Goal: Task Accomplishment & Management: Use online tool/utility

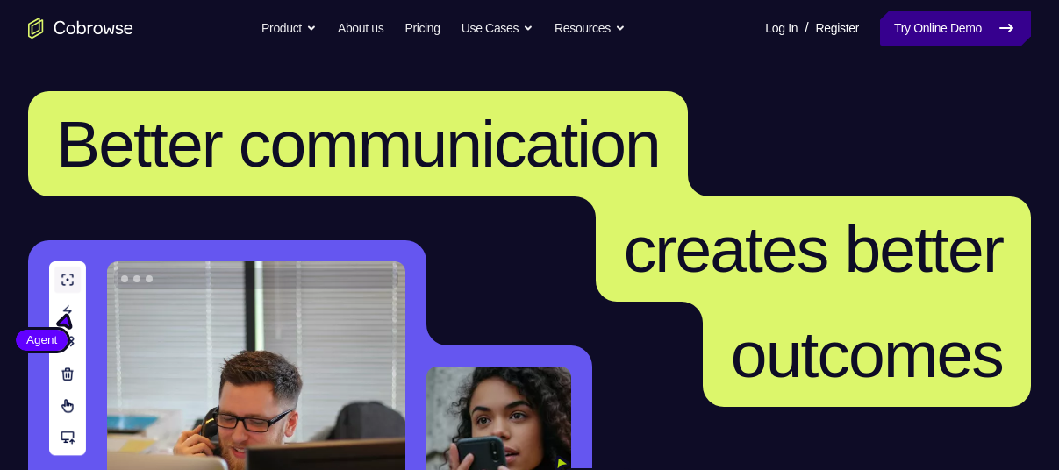
click at [980, 33] on link "Try Online Demo" at bounding box center [955, 28] width 151 height 35
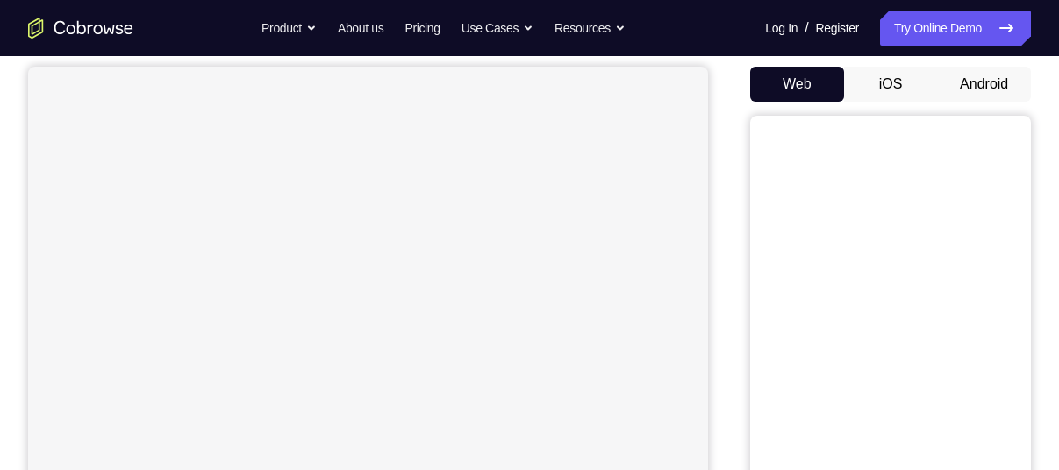
click at [985, 91] on button "Android" at bounding box center [984, 84] width 94 height 35
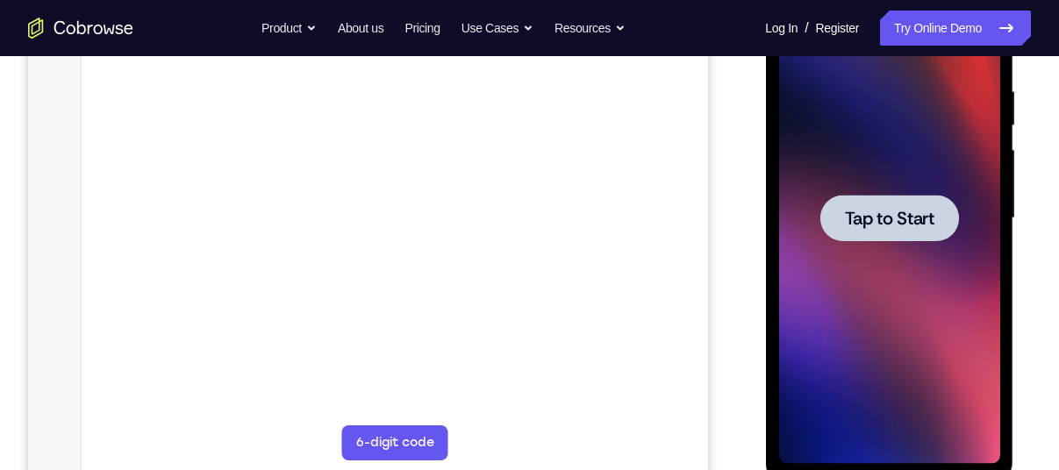
click at [887, 218] on span "Tap to Start" at bounding box center [889, 219] width 90 height 18
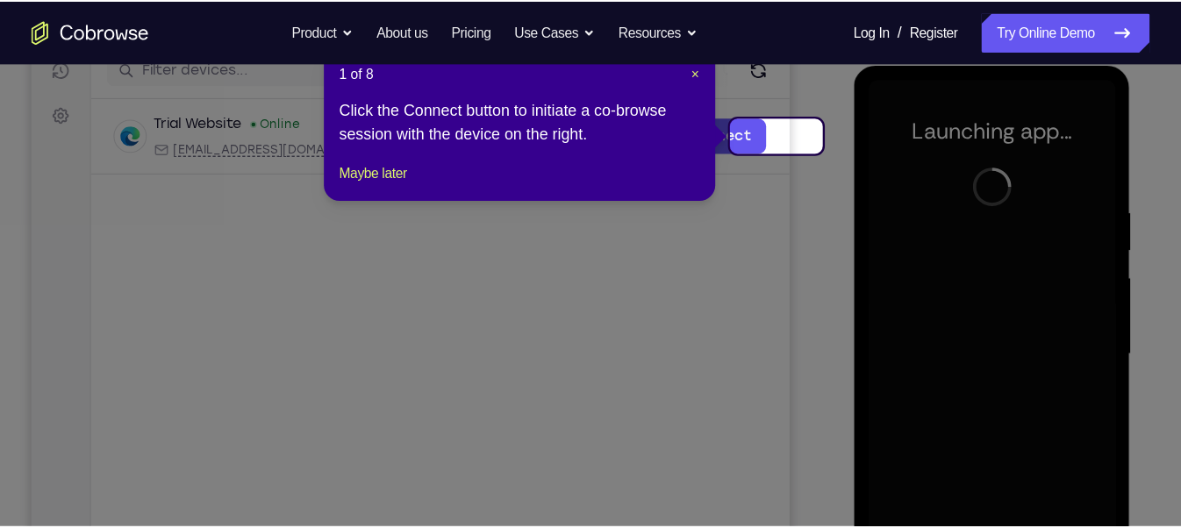
scroll to position [233, 0]
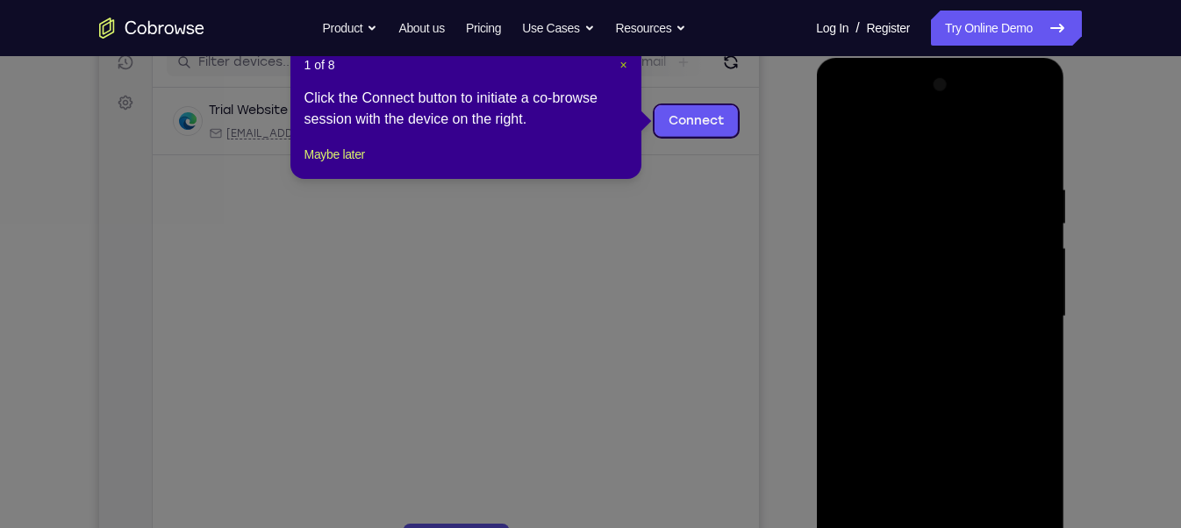
click at [619, 61] on span "×" at bounding box center [622, 65] width 7 height 14
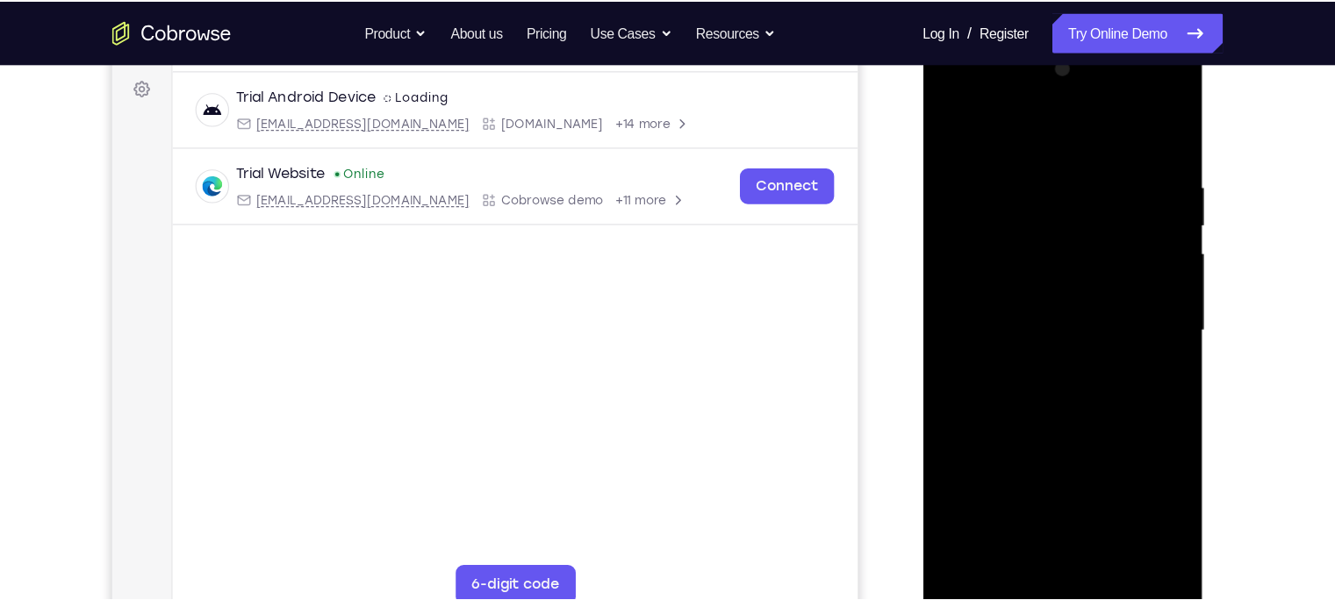
scroll to position [258, 0]
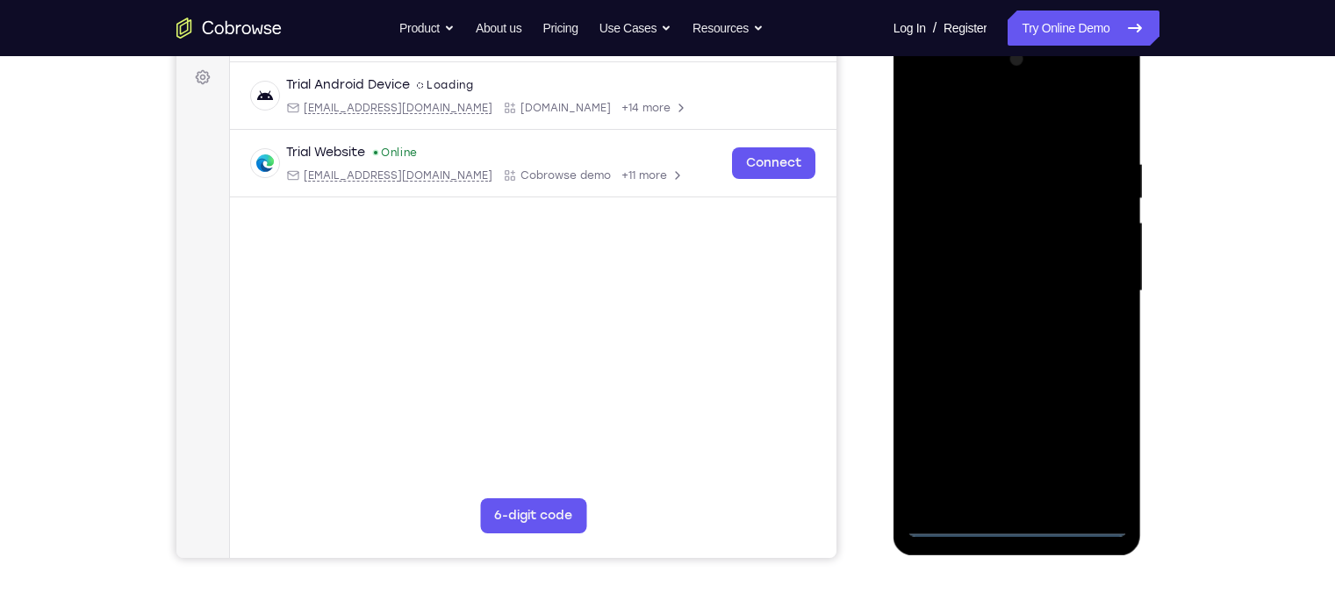
click at [1013, 469] on div at bounding box center [1016, 291] width 221 height 491
click at [1058, 444] on div at bounding box center [1016, 291] width 221 height 491
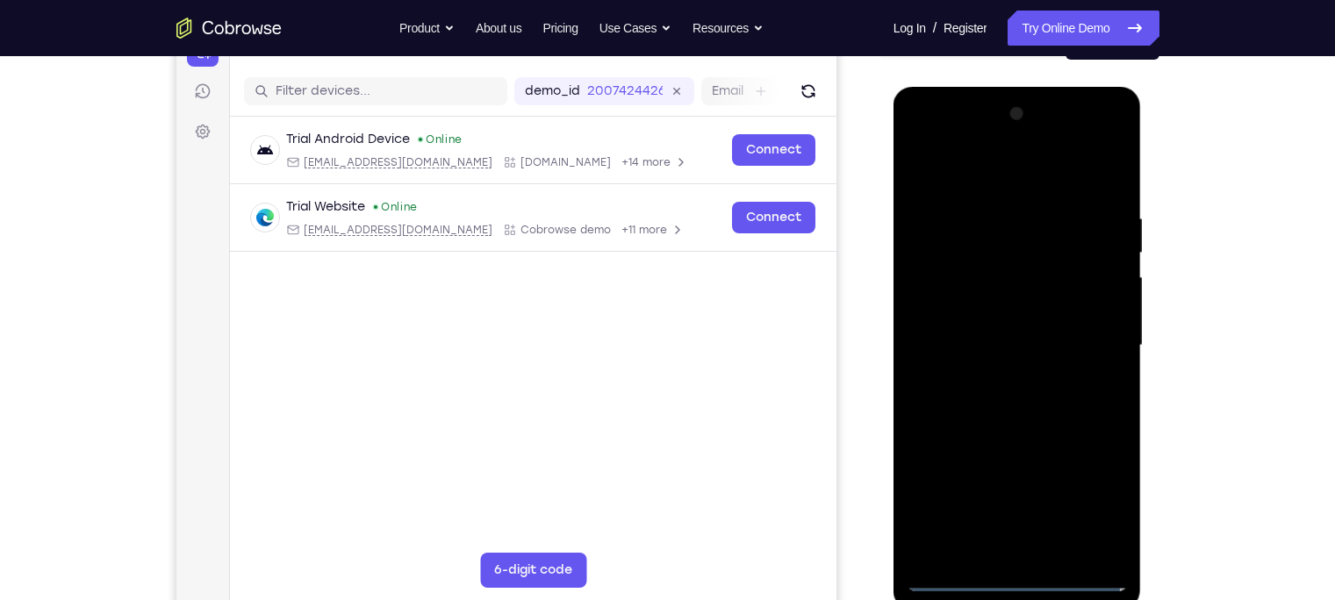
scroll to position [198, 0]
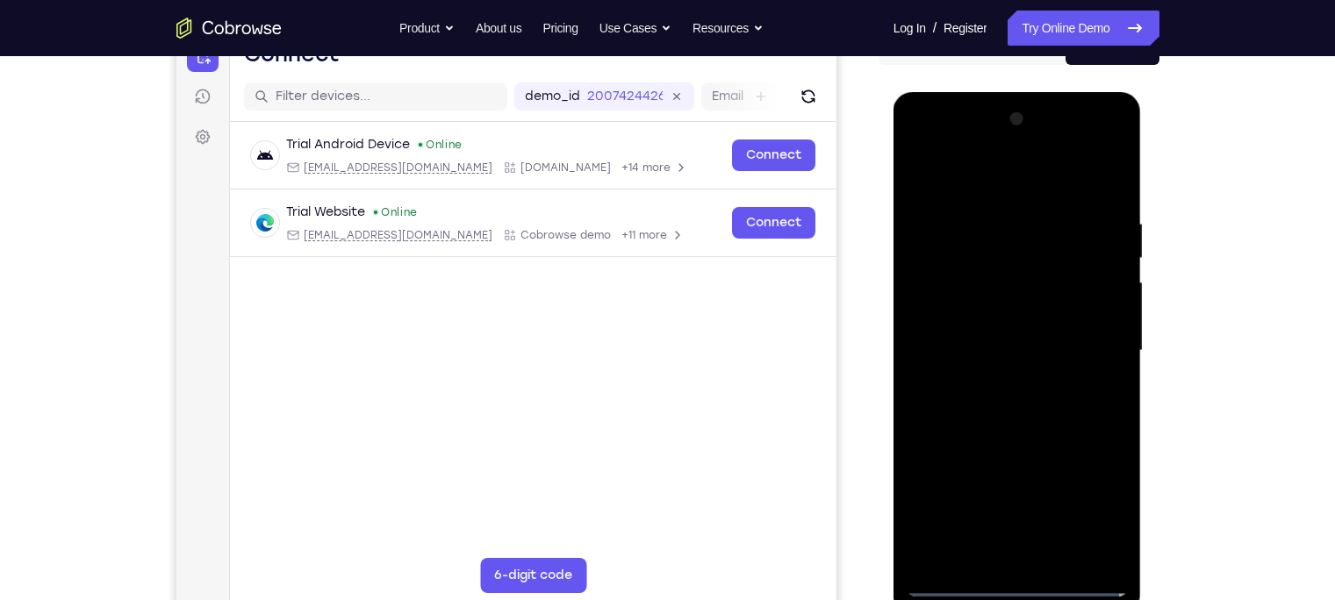
click at [996, 170] on div at bounding box center [1016, 350] width 221 height 491
click at [1058, 342] on div at bounding box center [1016, 350] width 221 height 491
click at [997, 384] on div at bounding box center [1016, 350] width 221 height 491
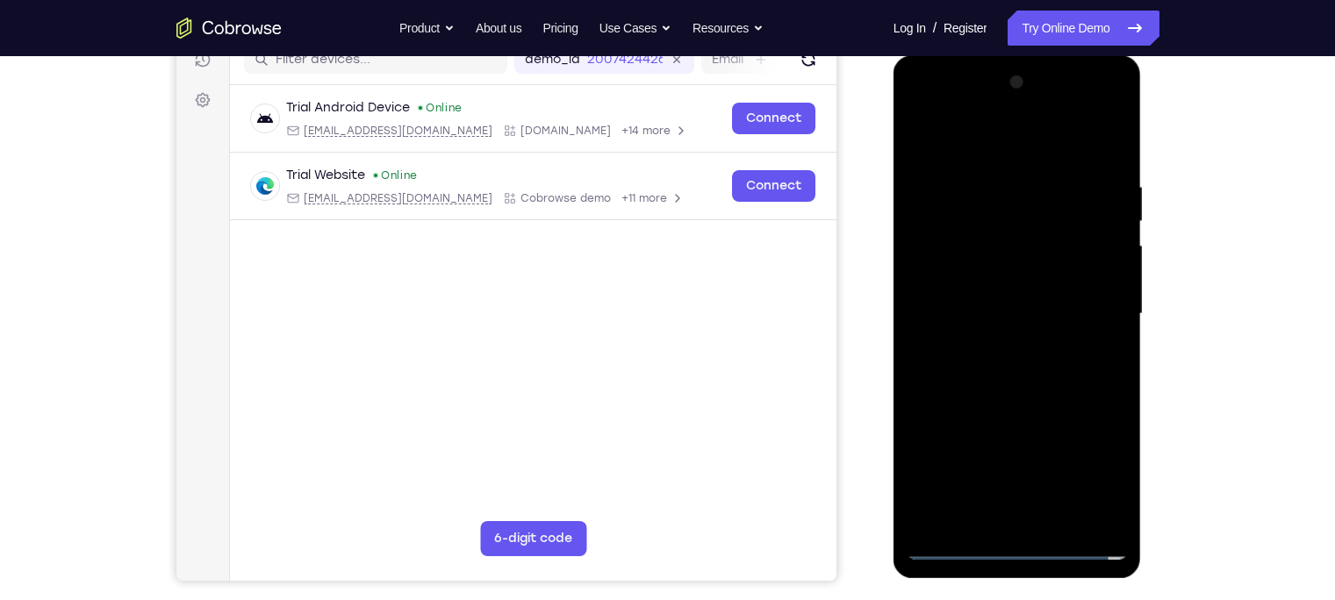
scroll to position [248, 0]
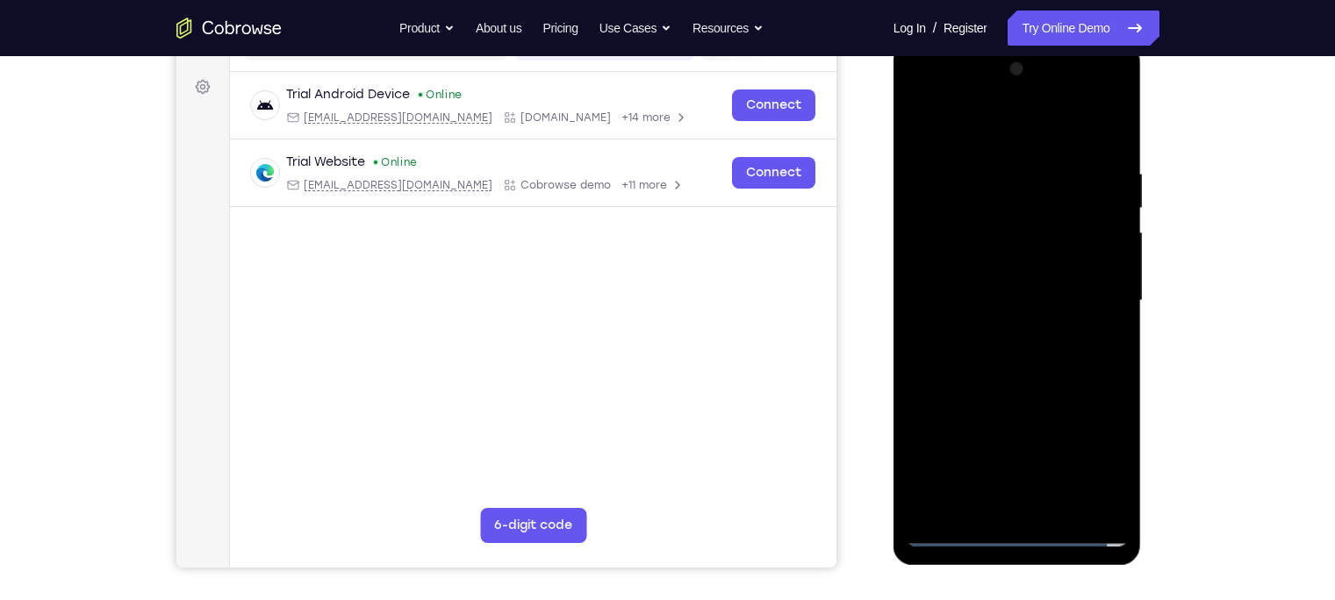
click at [1037, 274] on div at bounding box center [1016, 300] width 221 height 491
click at [994, 264] on div at bounding box center [1016, 300] width 221 height 491
click at [953, 304] on div at bounding box center [1016, 300] width 221 height 491
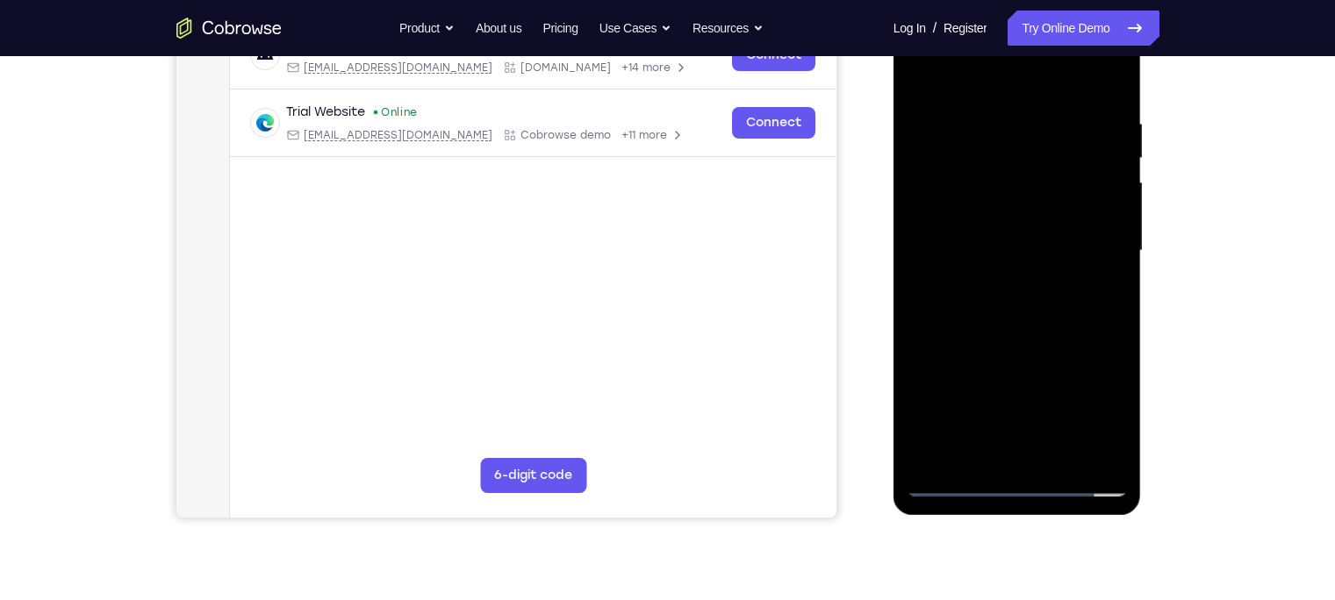
scroll to position [300, 0]
click at [959, 302] on div at bounding box center [1016, 249] width 221 height 491
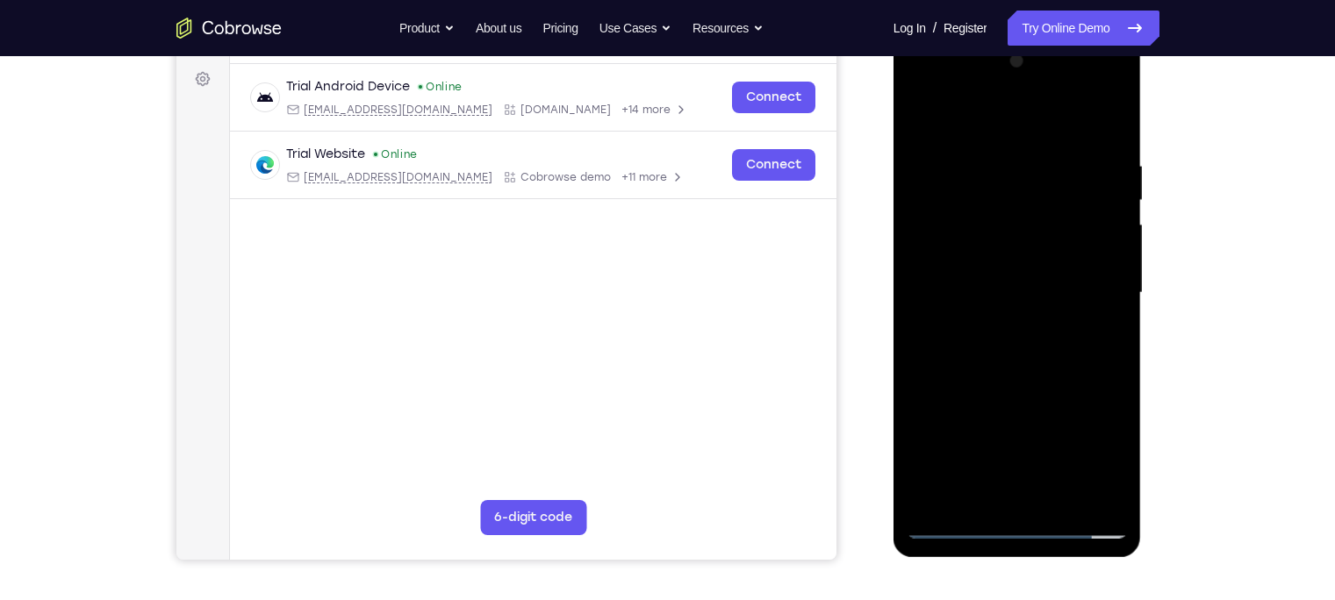
scroll to position [254, 0]
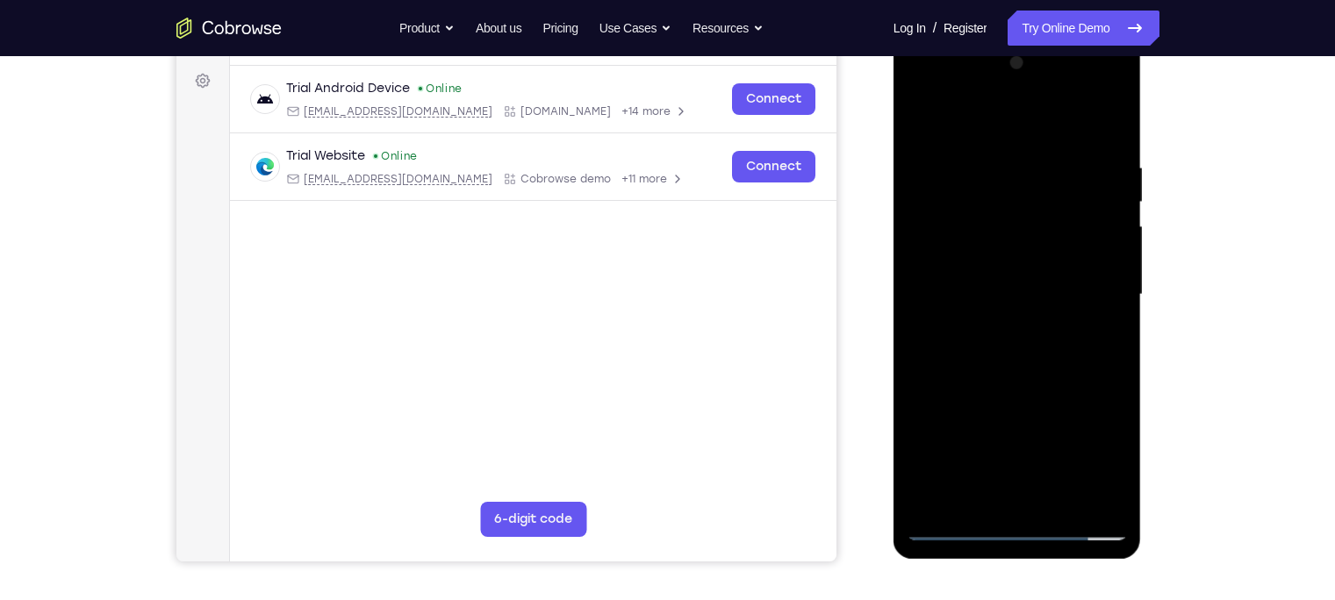
click at [1009, 376] on div at bounding box center [1016, 294] width 221 height 491
click at [1058, 469] on div at bounding box center [1016, 294] width 221 height 491
click at [1025, 385] on div at bounding box center [1016, 294] width 221 height 491
click at [970, 240] on div at bounding box center [1016, 294] width 221 height 491
click at [1006, 417] on div at bounding box center [1016, 294] width 221 height 491
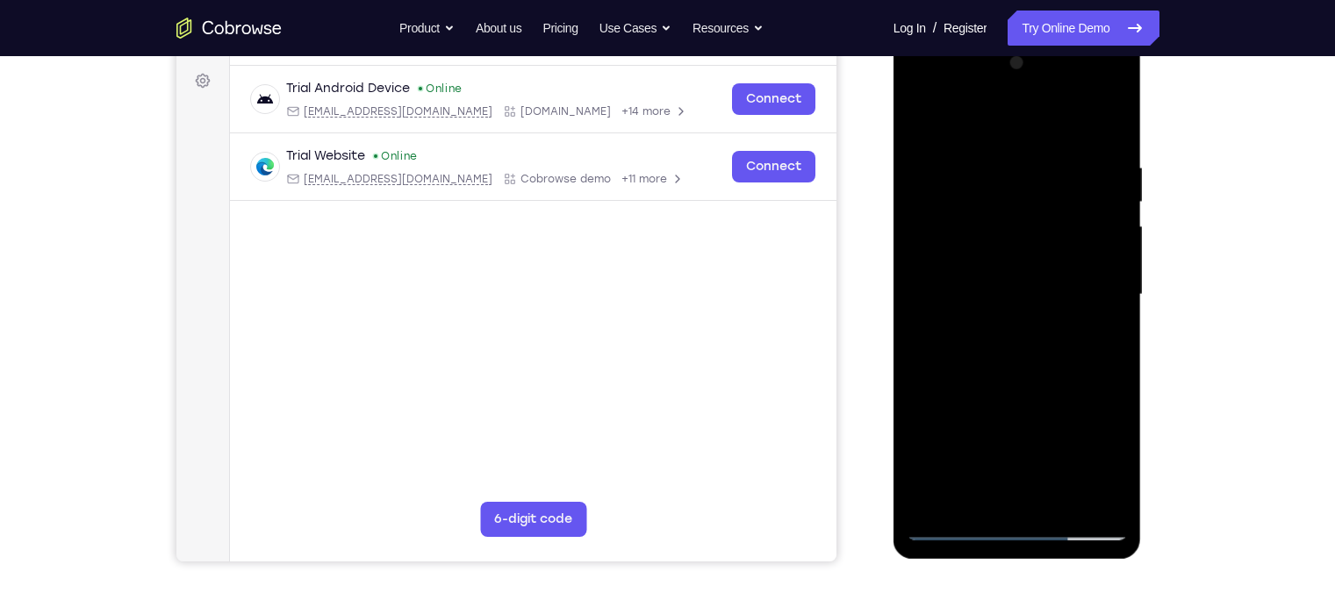
drag, startPoint x: 1009, startPoint y: 376, endPoint x: 1035, endPoint y: 310, distance: 70.6
click at [1035, 310] on div at bounding box center [1016, 294] width 221 height 491
click at [920, 116] on div at bounding box center [1016, 294] width 221 height 491
click at [1055, 469] on div at bounding box center [1016, 294] width 221 height 491
click at [1007, 243] on div at bounding box center [1016, 294] width 221 height 491
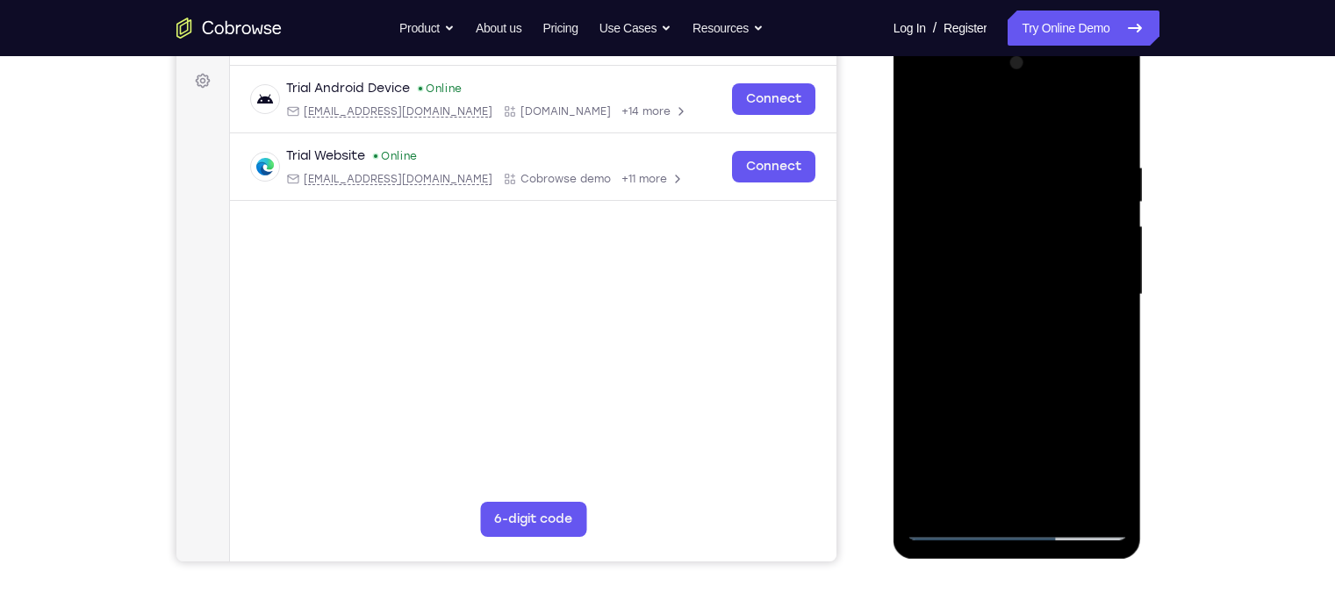
click at [1058, 339] on div at bounding box center [1016, 294] width 221 height 491
click at [923, 123] on div at bounding box center [1016, 294] width 221 height 491
click at [971, 143] on div at bounding box center [1016, 294] width 221 height 491
click at [1001, 213] on div at bounding box center [1016, 294] width 221 height 491
click at [1058, 338] on div at bounding box center [1016, 294] width 221 height 491
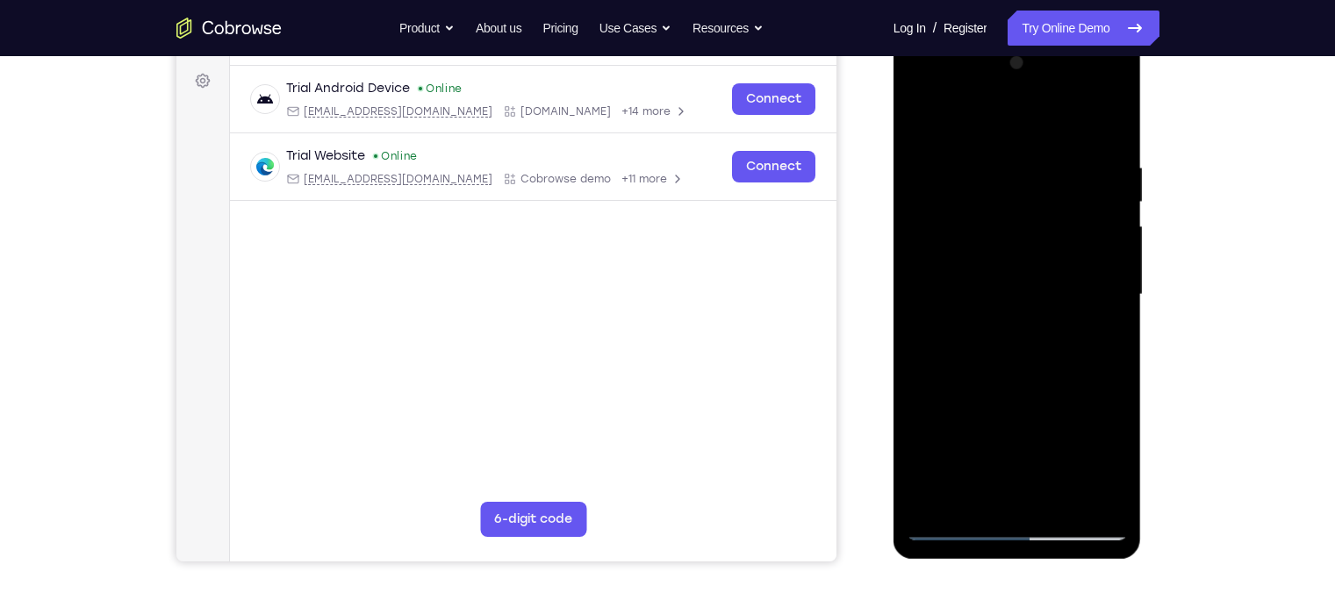
click at [1058, 342] on div at bounding box center [1016, 294] width 221 height 491
click at [923, 124] on div at bounding box center [1016, 294] width 221 height 491
click at [977, 288] on div at bounding box center [1016, 294] width 221 height 491
click at [1058, 344] on div at bounding box center [1016, 294] width 221 height 491
click at [949, 332] on div at bounding box center [1016, 294] width 221 height 491
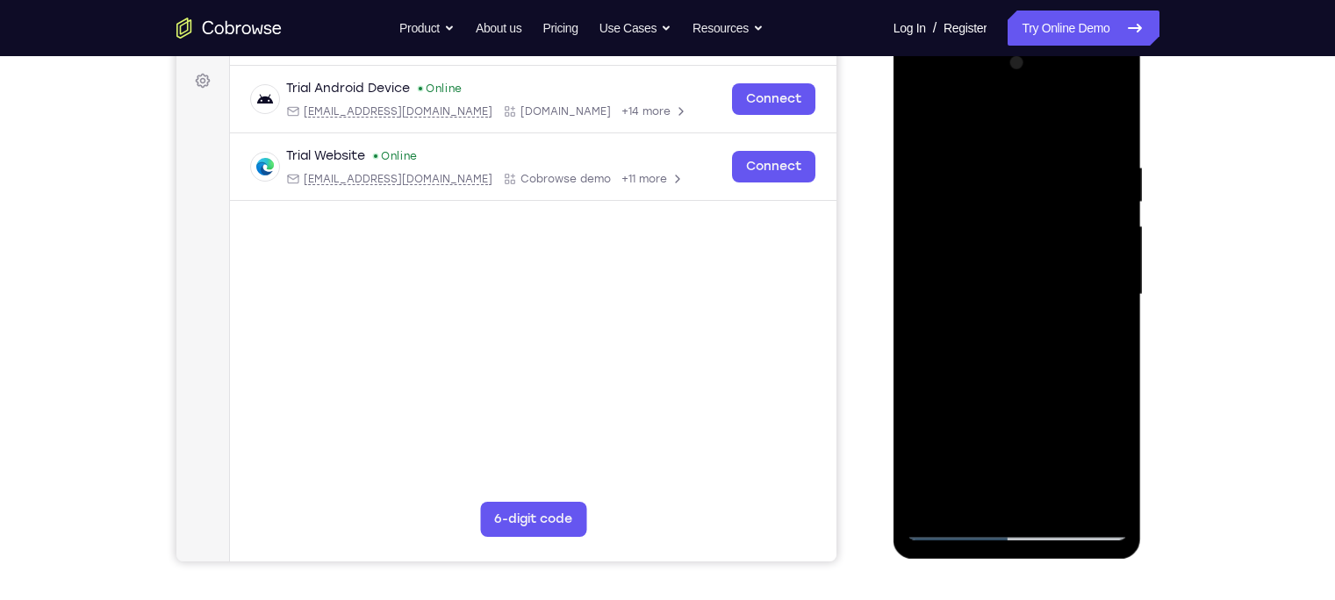
click at [1058, 462] on div at bounding box center [1016, 294] width 221 height 491
click at [1058, 467] on div at bounding box center [1016, 294] width 221 height 491
click at [1016, 336] on div at bounding box center [1016, 294] width 221 height 491
click at [1005, 344] on div at bounding box center [1016, 294] width 221 height 491
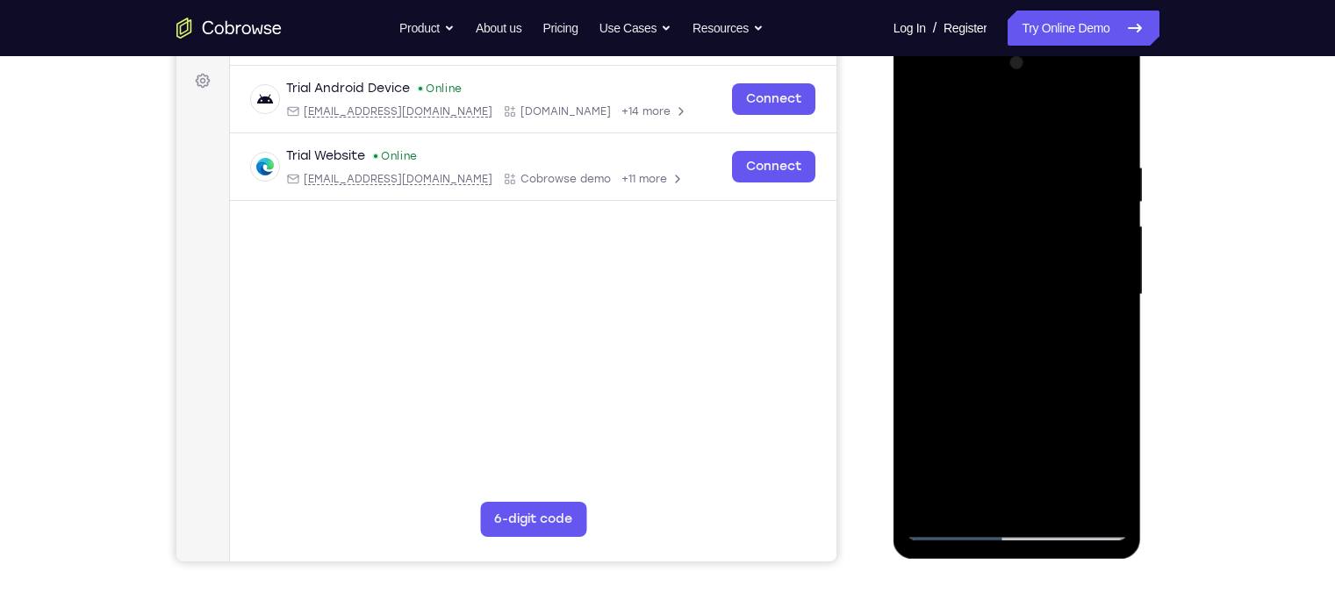
click at [969, 469] on div at bounding box center [1016, 294] width 221 height 491
click at [999, 393] on div at bounding box center [1016, 294] width 221 height 491
click at [1058, 325] on div at bounding box center [1016, 294] width 221 height 491
click at [920, 118] on div at bounding box center [1016, 294] width 221 height 491
click at [963, 248] on div at bounding box center [1016, 294] width 221 height 491
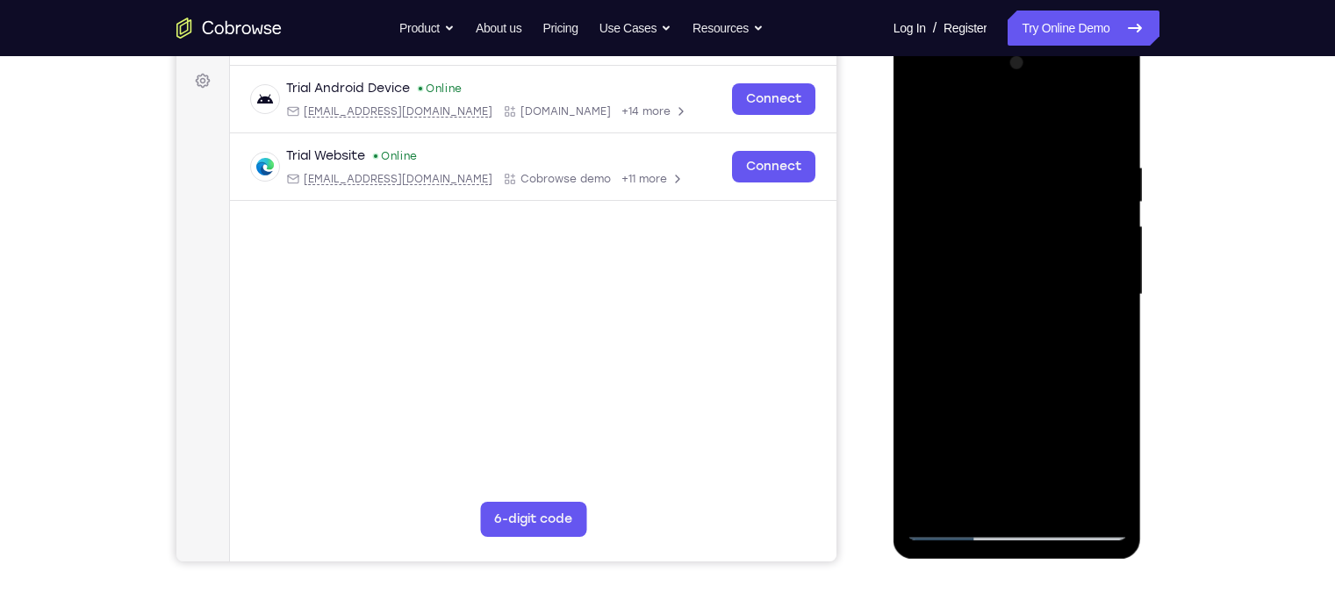
click at [1058, 341] on div at bounding box center [1016, 294] width 221 height 491
click at [983, 239] on div at bounding box center [1016, 294] width 221 height 491
click at [1010, 413] on div at bounding box center [1016, 294] width 221 height 491
click at [978, 393] on div at bounding box center [1016, 294] width 221 height 491
click at [925, 121] on div at bounding box center [1016, 294] width 221 height 491
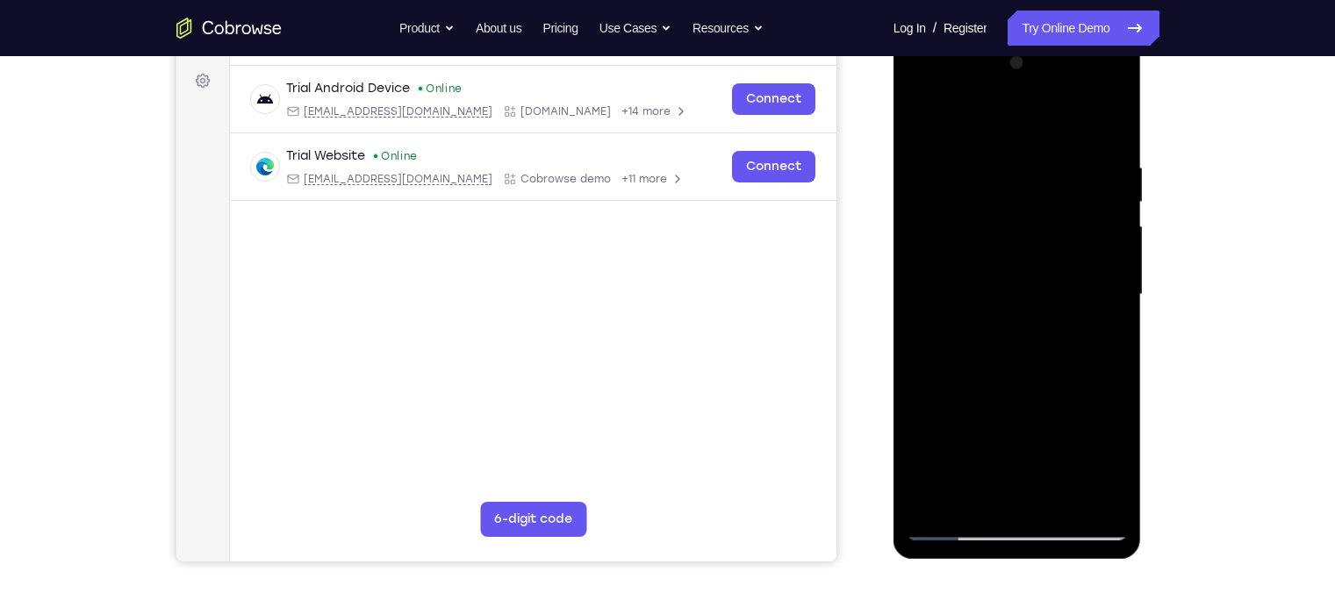
click at [984, 244] on div at bounding box center [1016, 294] width 221 height 491
click at [1058, 339] on div at bounding box center [1016, 294] width 221 height 491
click at [1058, 469] on div at bounding box center [1016, 294] width 221 height 491
click at [1058, 339] on div at bounding box center [1016, 294] width 221 height 491
click at [924, 123] on div at bounding box center [1016, 294] width 221 height 491
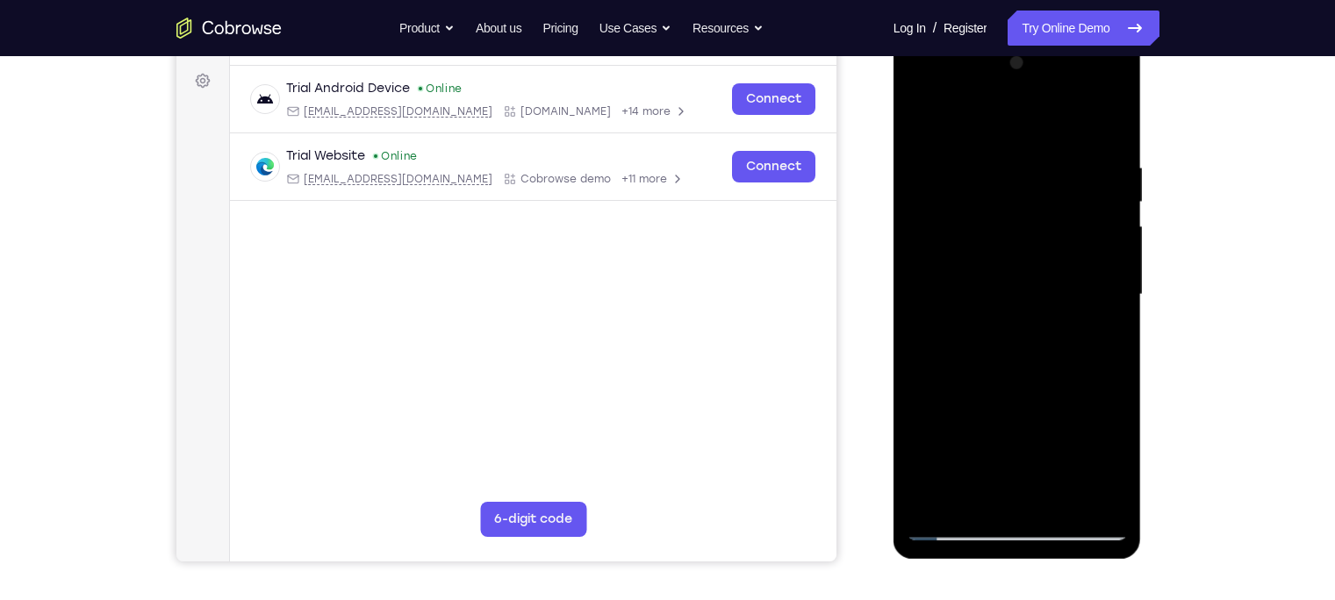
click at [1056, 293] on div at bounding box center [1016, 294] width 221 height 491
click at [1058, 340] on div at bounding box center [1016, 294] width 221 height 491
click at [918, 116] on div at bounding box center [1016, 294] width 221 height 491
click at [956, 245] on div at bounding box center [1016, 294] width 221 height 491
drag, startPoint x: 1063, startPoint y: 402, endPoint x: 1056, endPoint y: 554, distance: 151.9
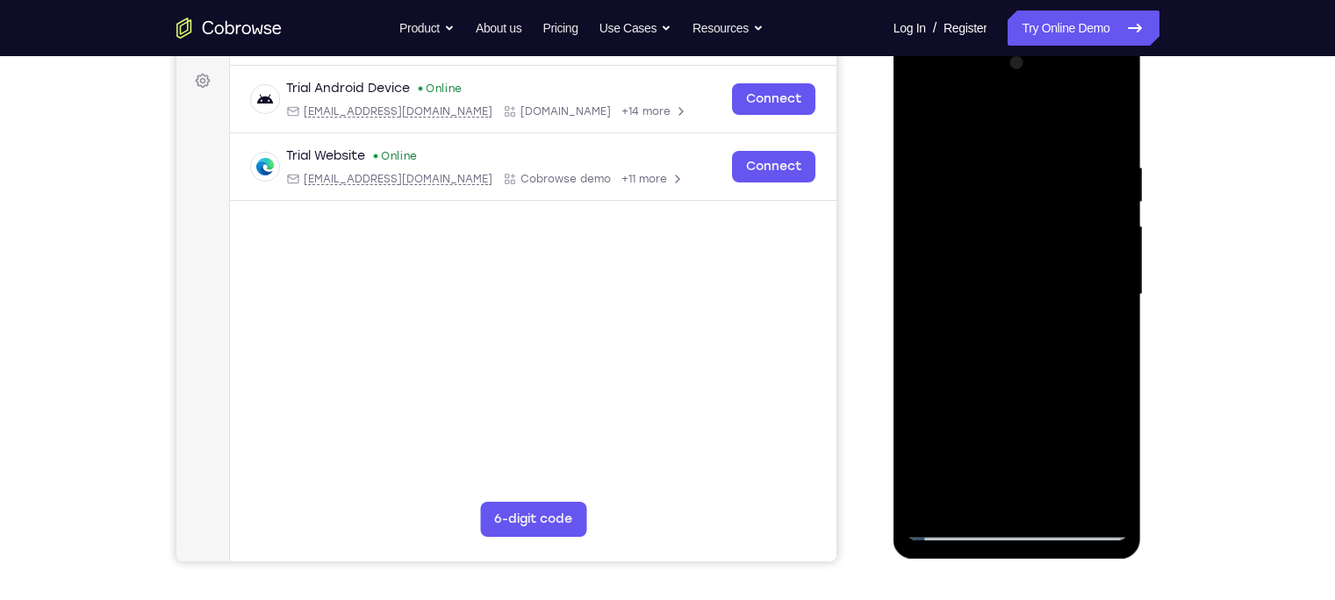
click at [1056, 469] on div at bounding box center [1017, 297] width 248 height 523
drag, startPoint x: 975, startPoint y: 402, endPoint x: 992, endPoint y: 352, distance: 52.7
click at [992, 352] on div at bounding box center [1016, 294] width 221 height 491
drag, startPoint x: 976, startPoint y: 384, endPoint x: 994, endPoint y: 329, distance: 58.3
click at [994, 329] on div at bounding box center [1016, 294] width 221 height 491
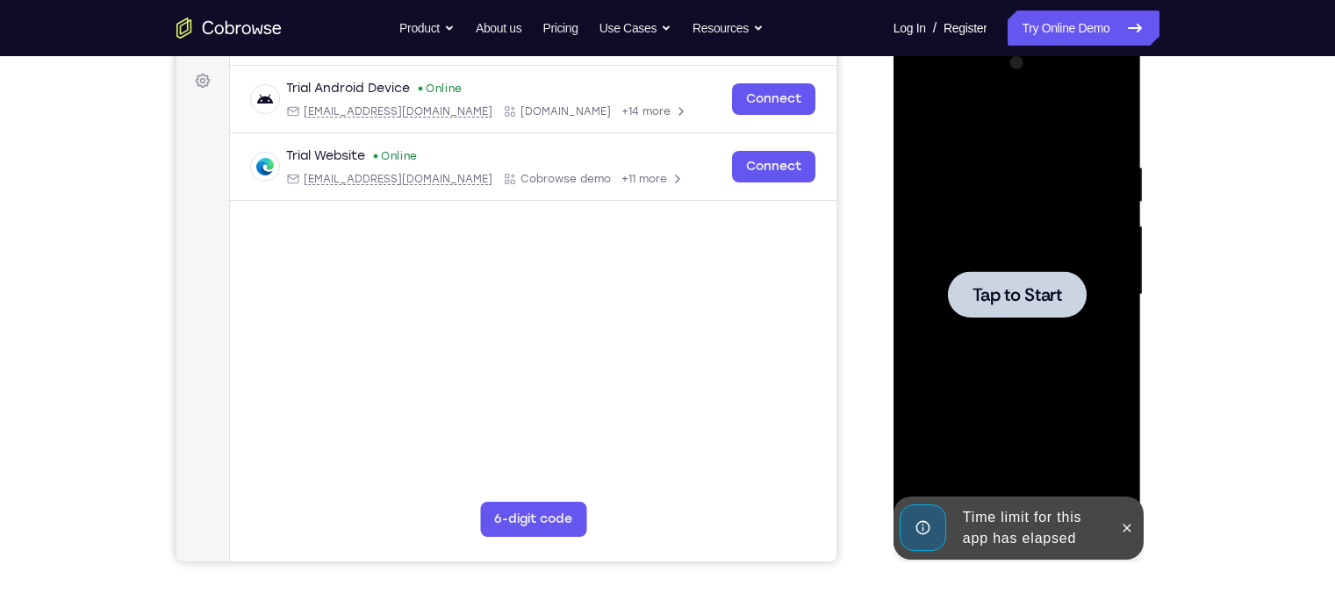
click at [1012, 319] on div at bounding box center [1016, 294] width 221 height 491
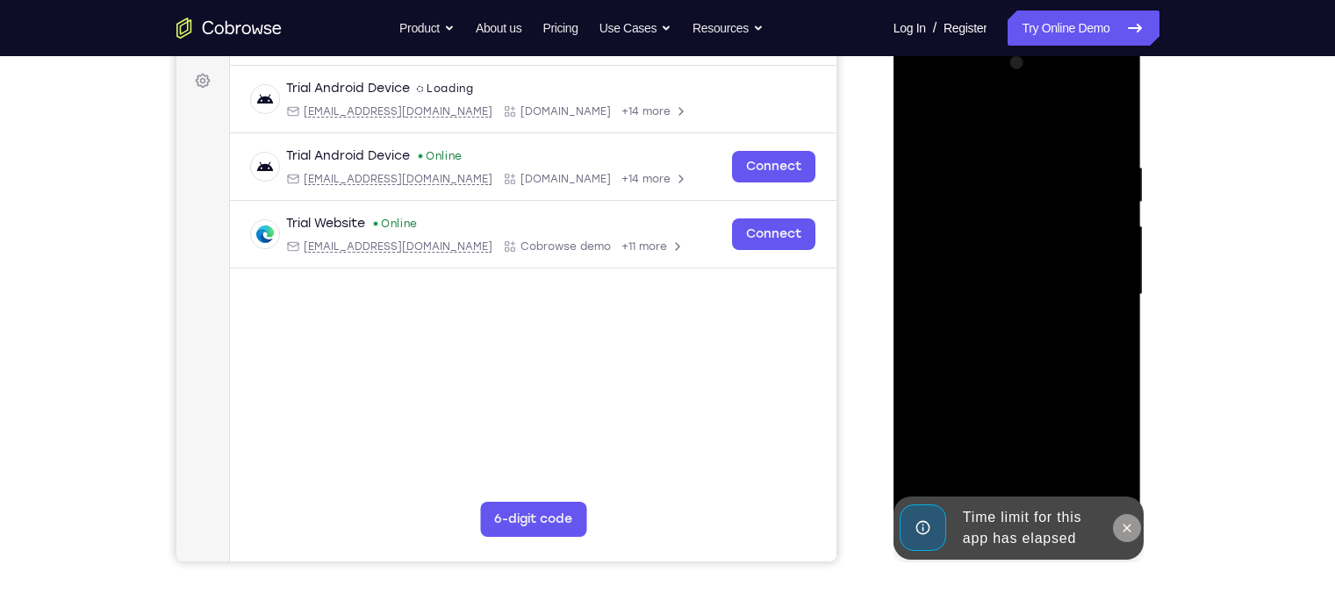
click at [1058, 469] on icon at bounding box center [1127, 528] width 14 height 14
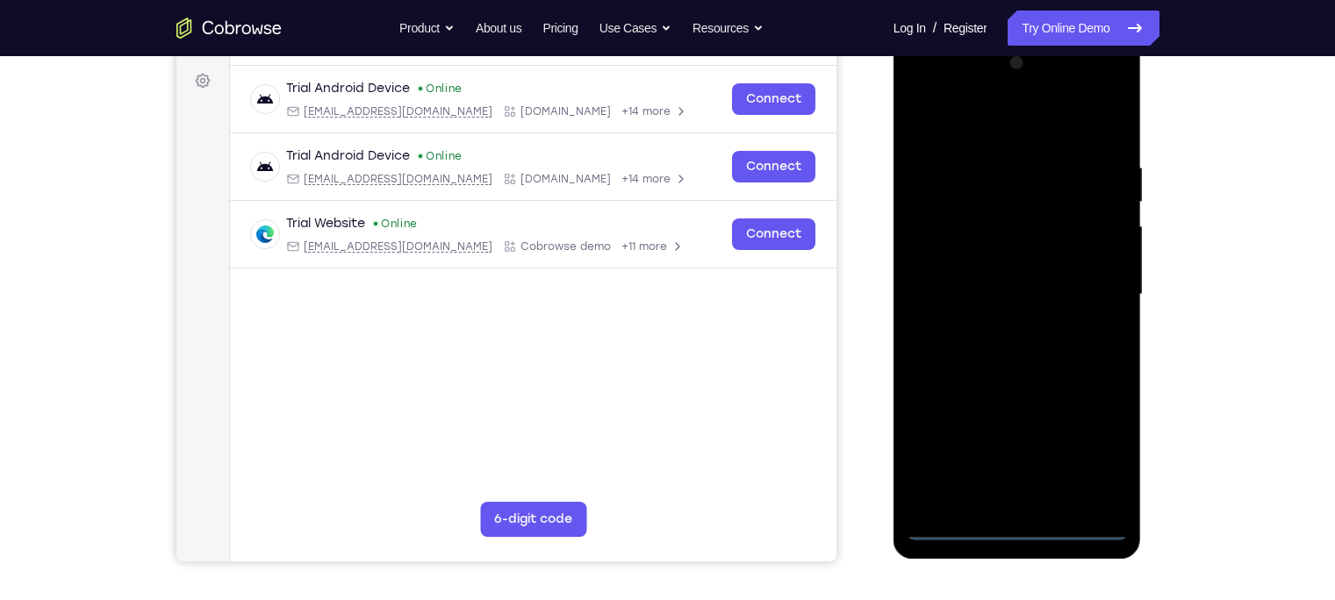
click at [1014, 469] on div at bounding box center [1016, 294] width 221 height 491
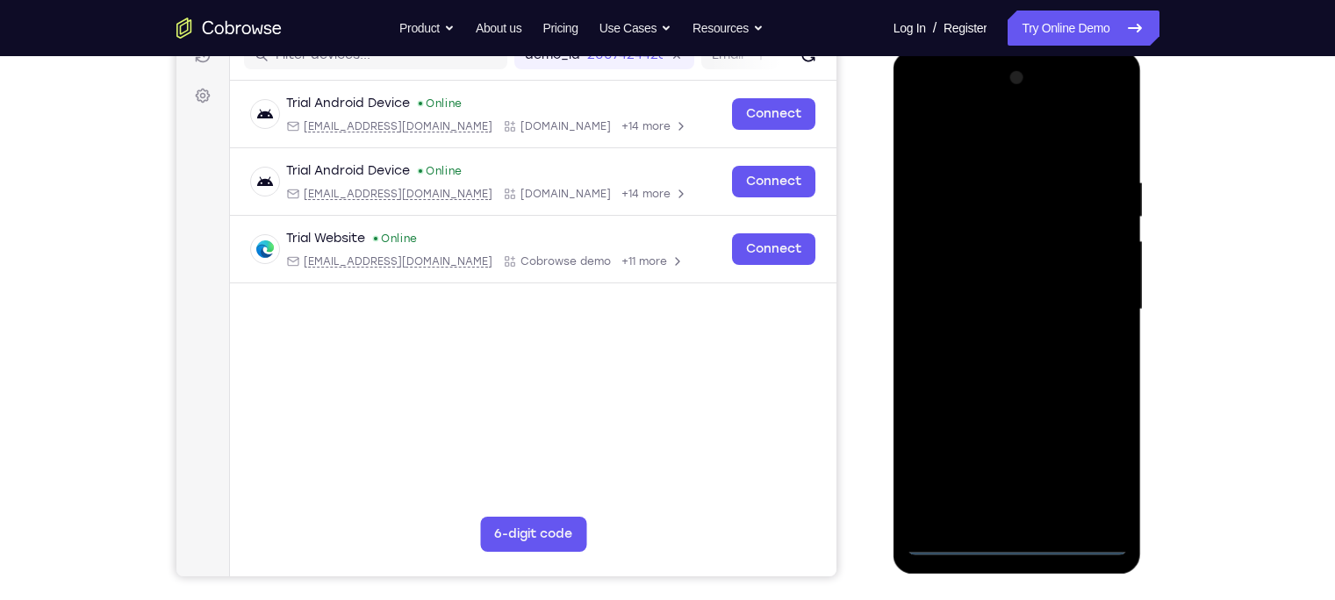
scroll to position [237, 0]
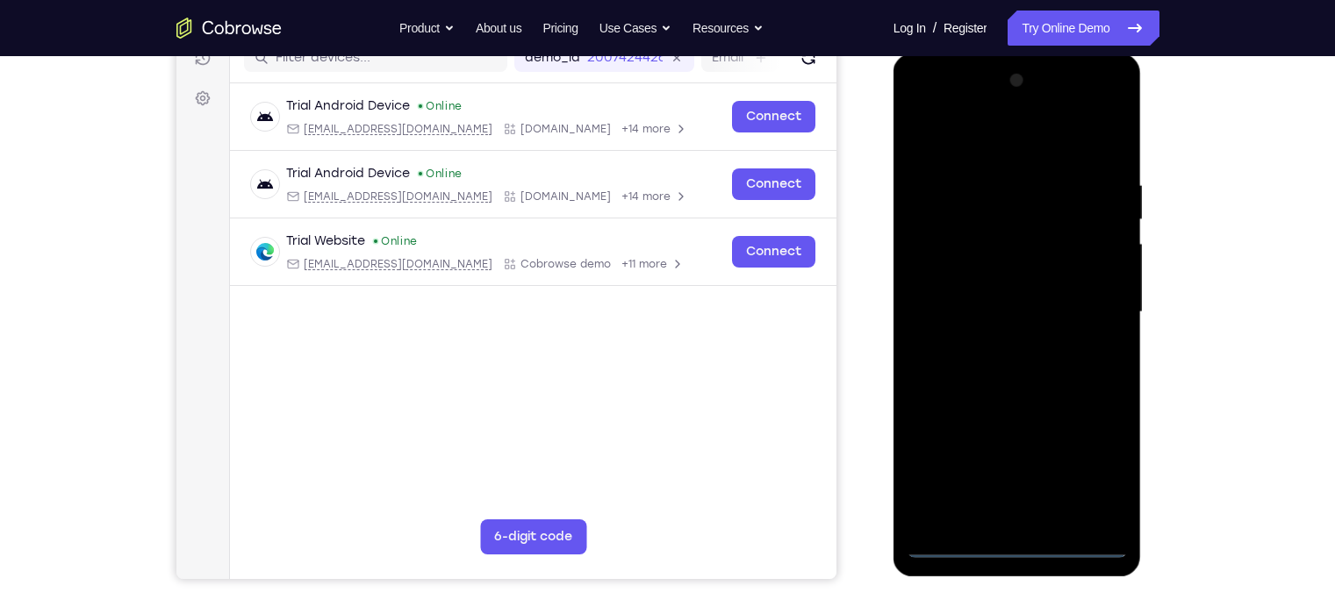
click at [1058, 469] on div at bounding box center [1016, 312] width 221 height 491
click at [988, 140] on div at bounding box center [1016, 312] width 221 height 491
click at [1058, 304] on div at bounding box center [1016, 312] width 221 height 491
click at [996, 349] on div at bounding box center [1016, 312] width 221 height 491
click at [1012, 284] on div at bounding box center [1016, 312] width 221 height 491
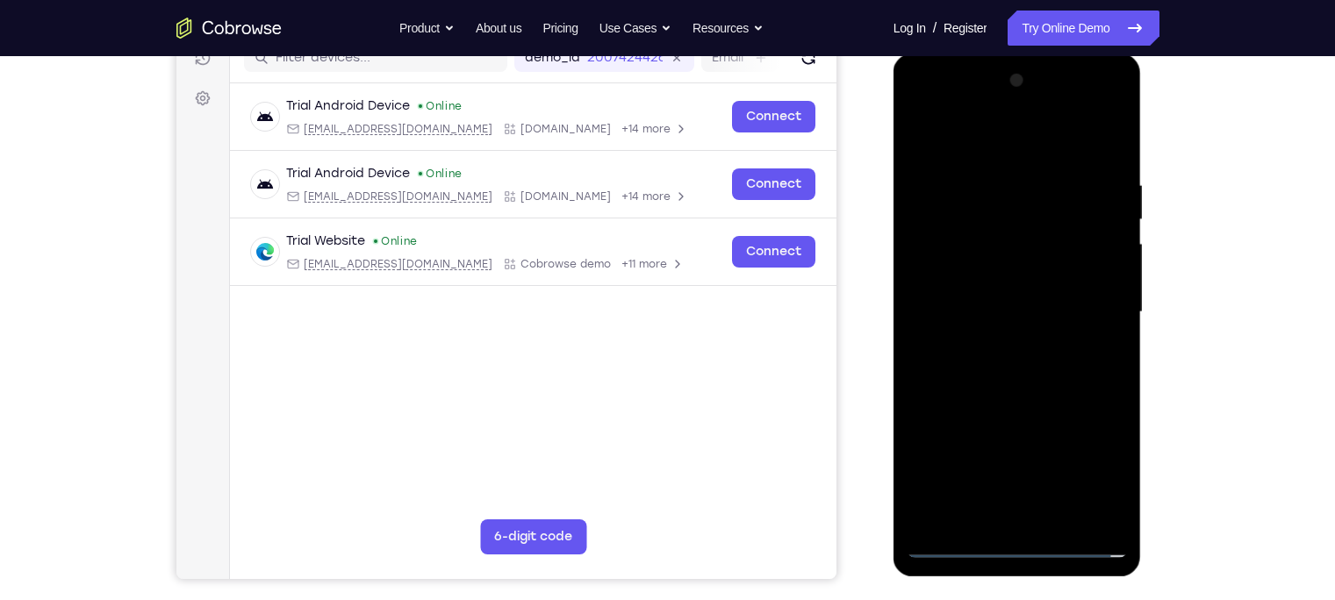
click at [975, 278] on div at bounding box center [1016, 312] width 221 height 491
click at [964, 305] on div at bounding box center [1016, 312] width 221 height 491
click at [937, 369] on div at bounding box center [1016, 312] width 221 height 491
click at [957, 359] on div at bounding box center [1016, 312] width 221 height 491
click at [1037, 392] on div at bounding box center [1016, 312] width 221 height 491
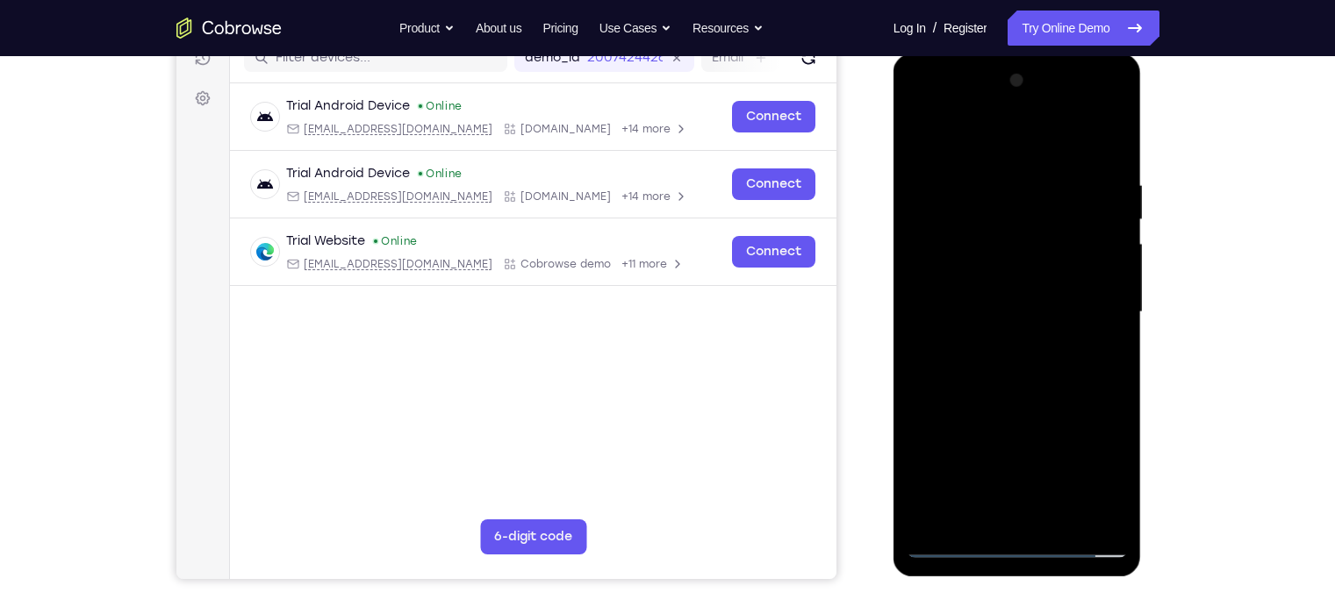
click at [1054, 469] on div at bounding box center [1016, 312] width 221 height 491
click at [975, 405] on div at bounding box center [1016, 312] width 221 height 491
click at [992, 304] on div at bounding box center [1016, 312] width 221 height 491
drag, startPoint x: 1024, startPoint y: 230, endPoint x: 1017, endPoint y: 326, distance: 95.9
click at [1017, 326] on div at bounding box center [1016, 312] width 221 height 491
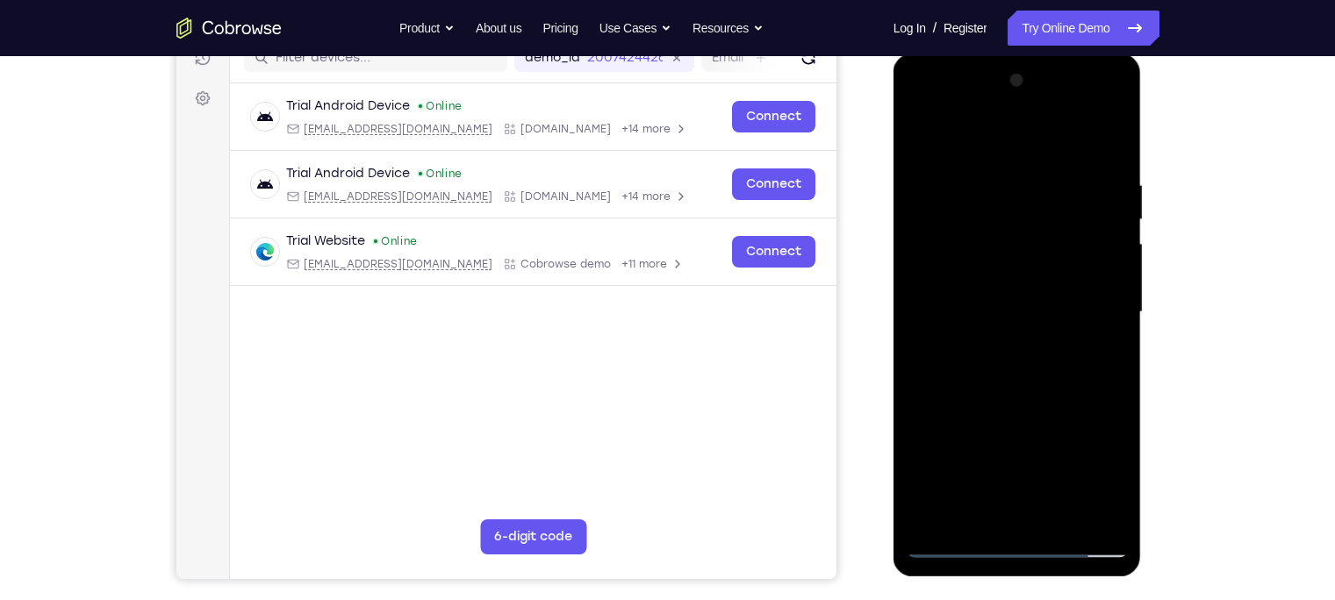
drag, startPoint x: 1009, startPoint y: 283, endPoint x: 1006, endPoint y: 376, distance: 93.1
click at [1006, 376] on div at bounding box center [1016, 312] width 221 height 491
drag, startPoint x: 978, startPoint y: 383, endPoint x: 1013, endPoint y: 276, distance: 112.1
click at [1013, 276] on div at bounding box center [1016, 312] width 221 height 491
drag, startPoint x: 961, startPoint y: 446, endPoint x: 1010, endPoint y: 311, distance: 143.8
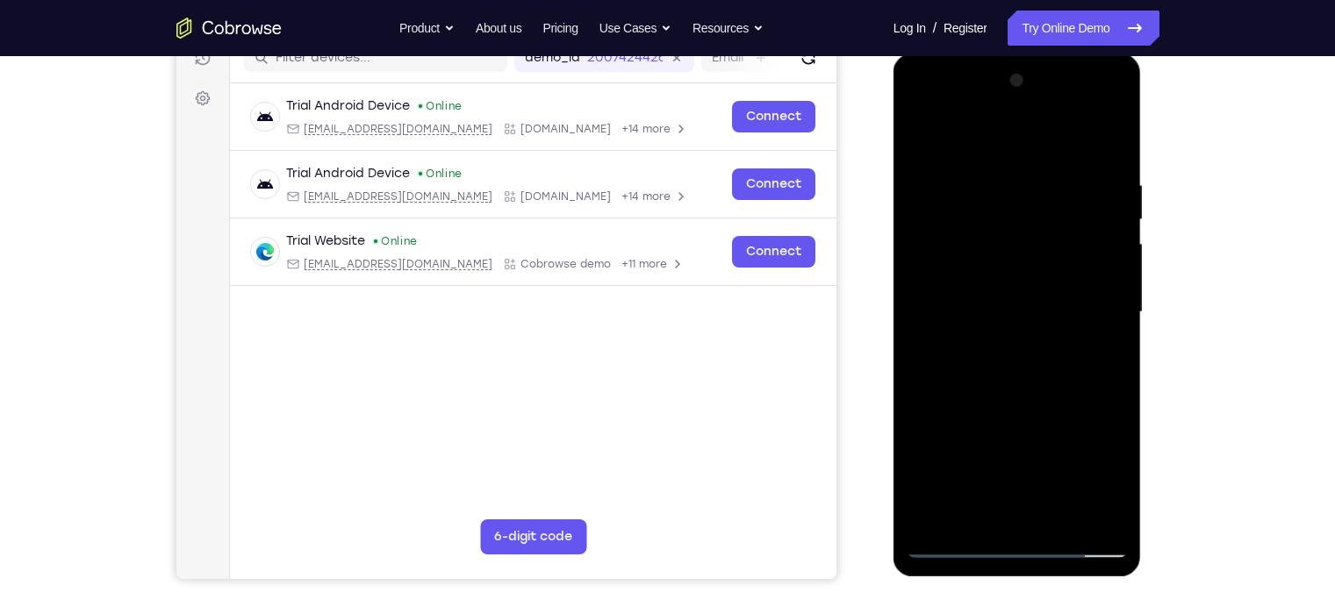
click at [1010, 311] on div at bounding box center [1016, 312] width 221 height 491
click at [983, 448] on div at bounding box center [1016, 312] width 221 height 491
click at [940, 357] on div at bounding box center [1016, 312] width 221 height 491
click at [964, 319] on div at bounding box center [1016, 312] width 221 height 491
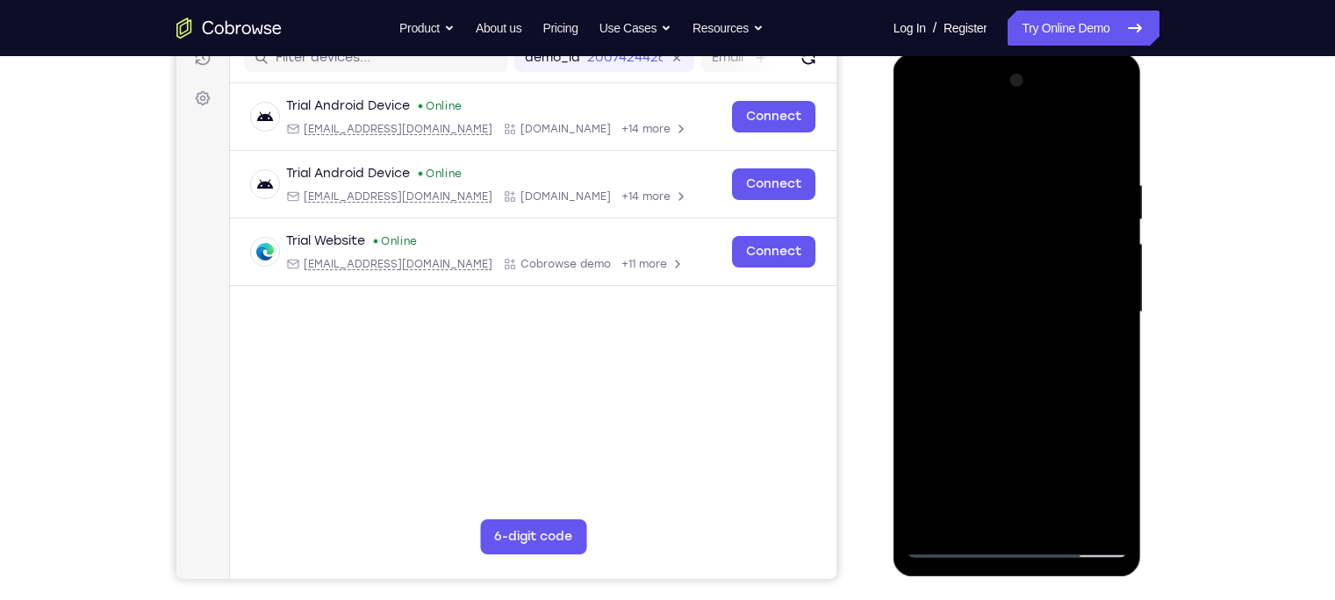
drag, startPoint x: 964, startPoint y: 319, endPoint x: 975, endPoint y: 261, distance: 58.9
click at [975, 261] on div at bounding box center [1016, 312] width 221 height 491
click at [920, 413] on div at bounding box center [1016, 312] width 221 height 491
drag, startPoint x: 984, startPoint y: 282, endPoint x: 979, endPoint y: 388, distance: 106.3
click at [979, 388] on div at bounding box center [1016, 312] width 221 height 491
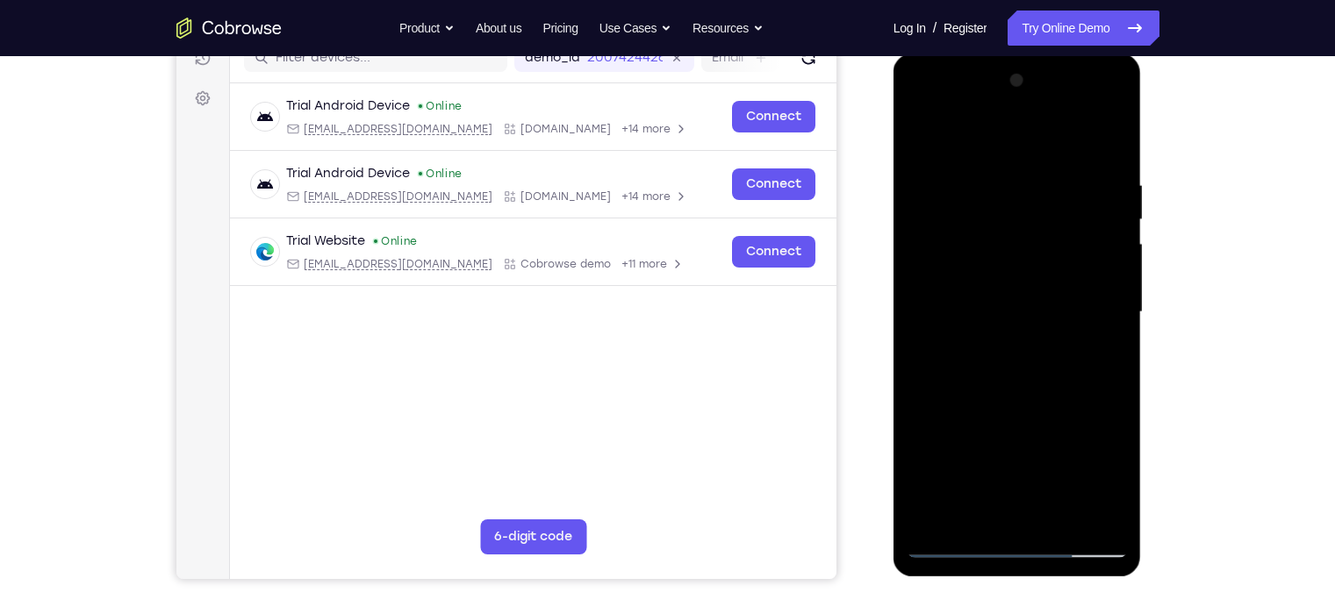
click at [971, 154] on div at bounding box center [1016, 312] width 221 height 491
click at [996, 194] on div at bounding box center [1016, 312] width 221 height 491
click at [1054, 469] on div at bounding box center [1016, 312] width 221 height 491
click at [972, 311] on div at bounding box center [1016, 312] width 221 height 491
drag, startPoint x: 972, startPoint y: 373, endPoint x: 960, endPoint y: 493, distance: 120.8
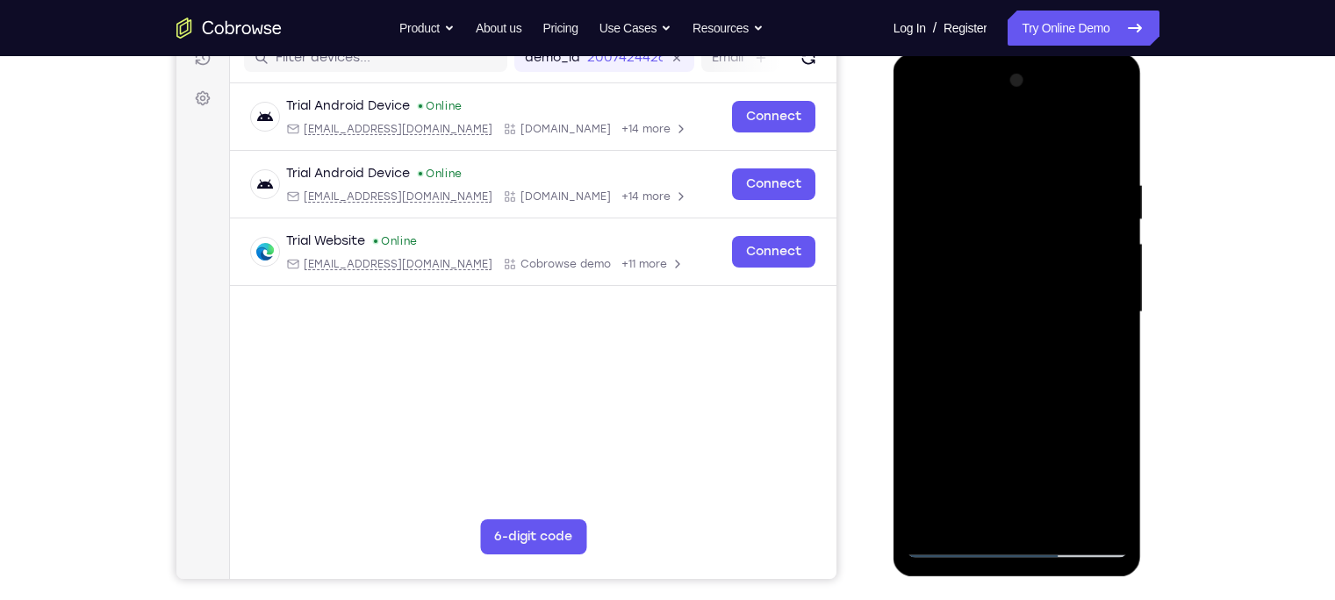
click at [960, 469] on div at bounding box center [1016, 312] width 221 height 491
click at [1058, 362] on div at bounding box center [1016, 312] width 221 height 491
click at [920, 133] on div at bounding box center [1016, 312] width 221 height 491
click at [956, 294] on div at bounding box center [1016, 312] width 221 height 491
click at [1058, 354] on div at bounding box center [1016, 312] width 221 height 491
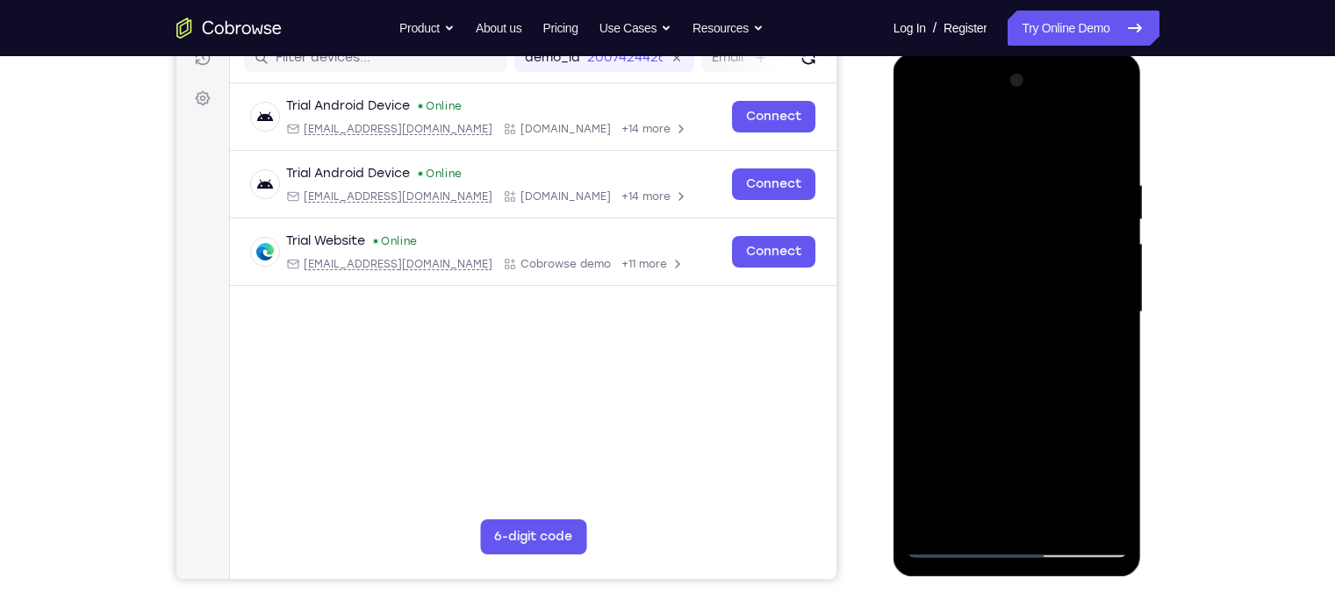
click at [930, 131] on div at bounding box center [1016, 312] width 221 height 491
click at [923, 136] on div at bounding box center [1016, 312] width 221 height 491
click at [983, 150] on div at bounding box center [1016, 312] width 221 height 491
click at [1058, 143] on div at bounding box center [1016, 312] width 221 height 491
click at [1058, 132] on div at bounding box center [1016, 312] width 221 height 491
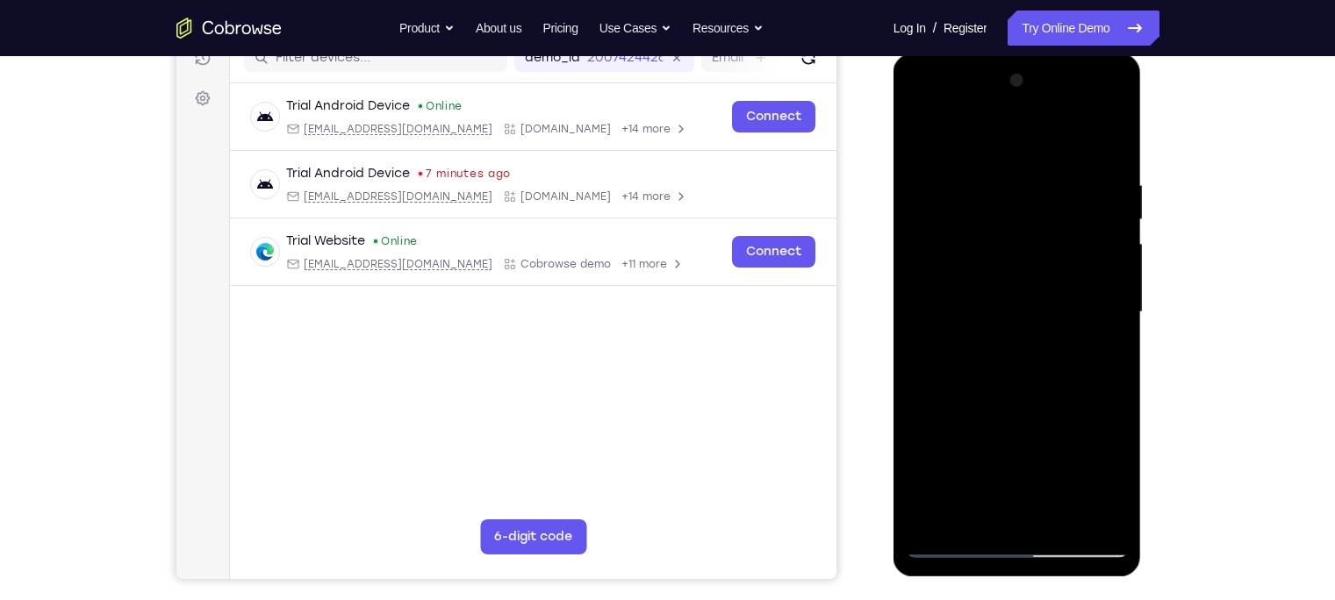
click at [976, 170] on div at bounding box center [1016, 312] width 221 height 491
click at [927, 168] on div at bounding box center [1016, 312] width 221 height 491
